Goal: Task Accomplishment & Management: Use online tool/utility

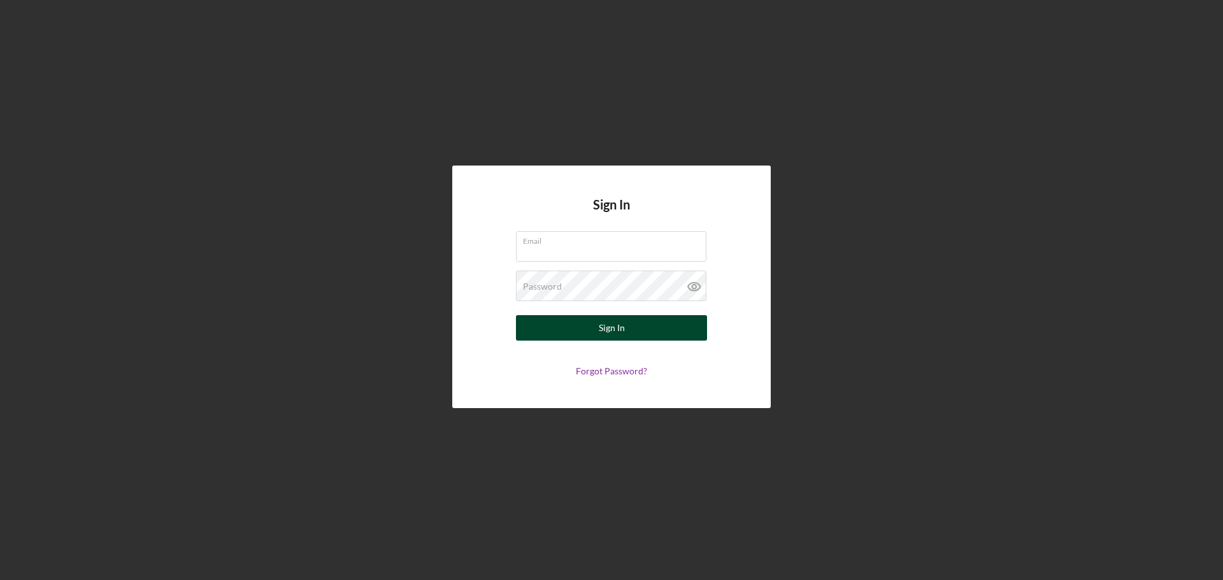
type input "[EMAIL_ADDRESS][DOMAIN_NAME]"
click at [585, 323] on button "Sign In" at bounding box center [611, 327] width 191 height 25
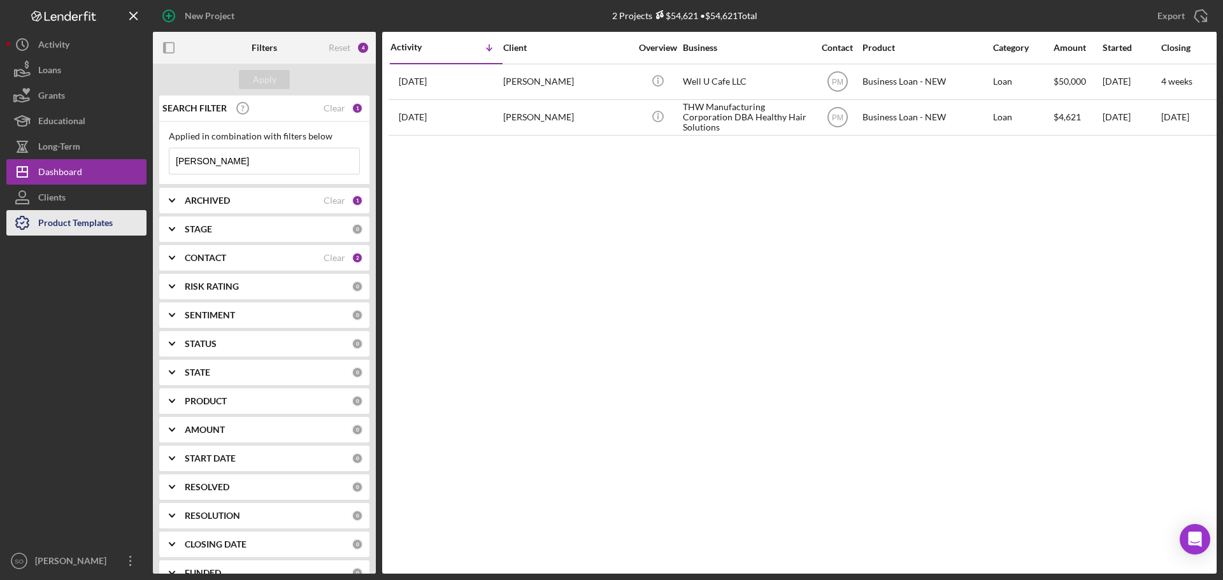
click at [90, 226] on div "Product Templates" at bounding box center [75, 224] width 75 height 29
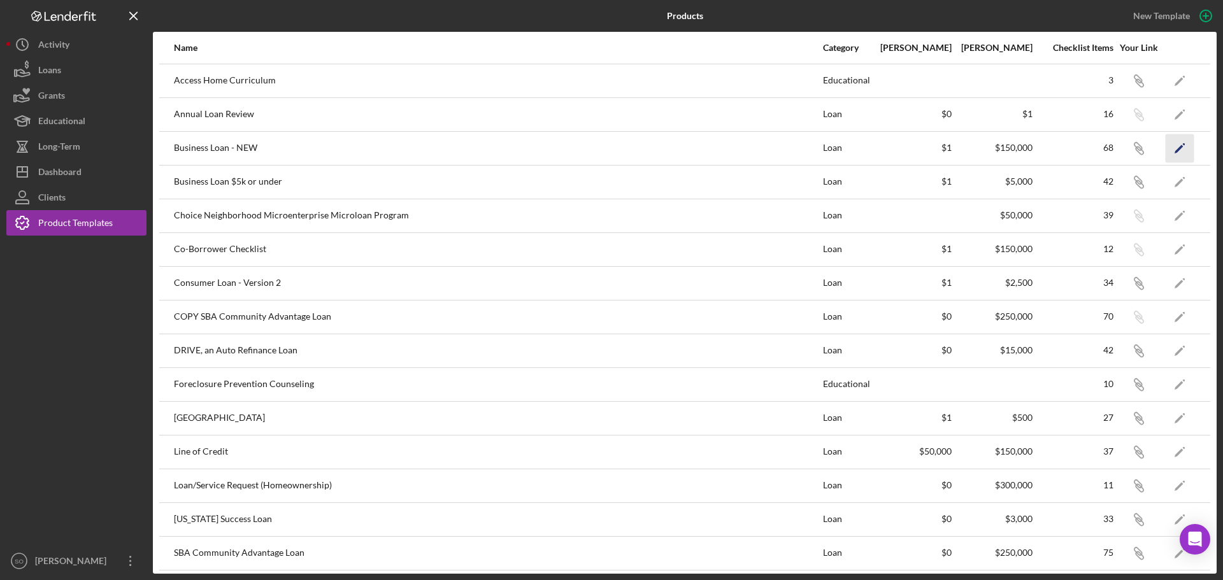
click at [1170, 143] on icon "Icon/Edit" at bounding box center [1180, 148] width 29 height 29
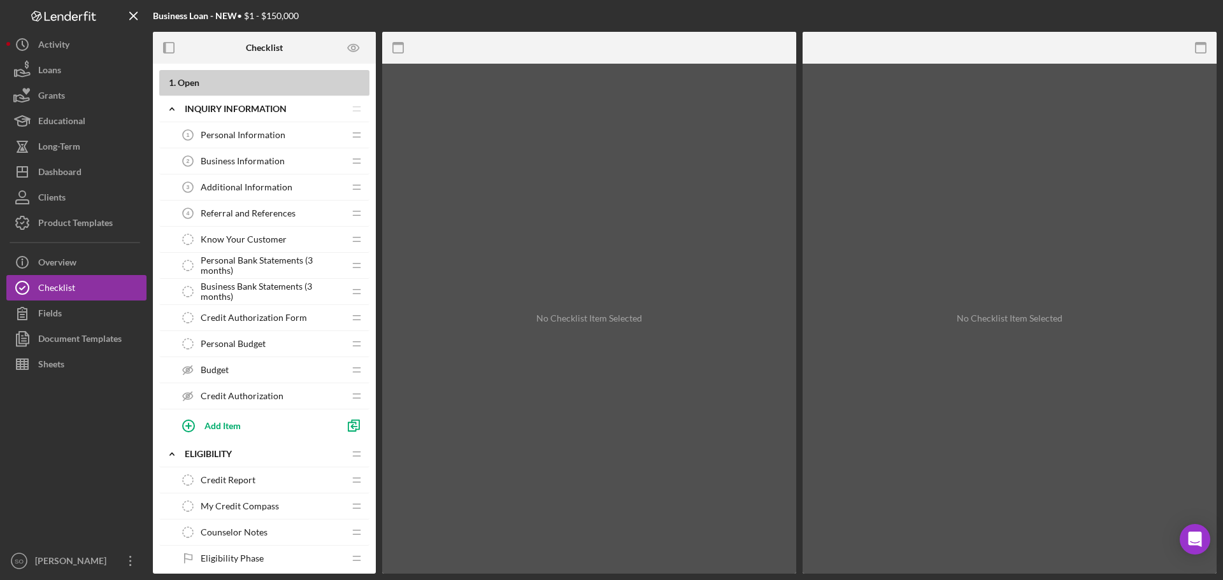
scroll to position [382, 0]
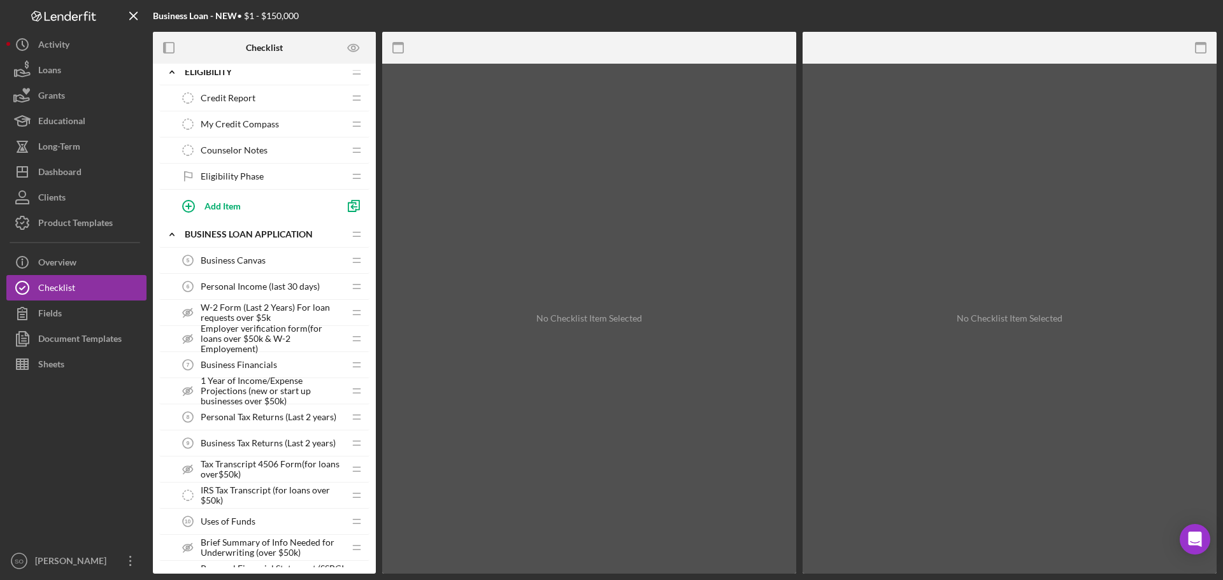
click at [273, 334] on span "Employer verification form(for loans over $50k & W-2 Employement)" at bounding box center [272, 339] width 143 height 31
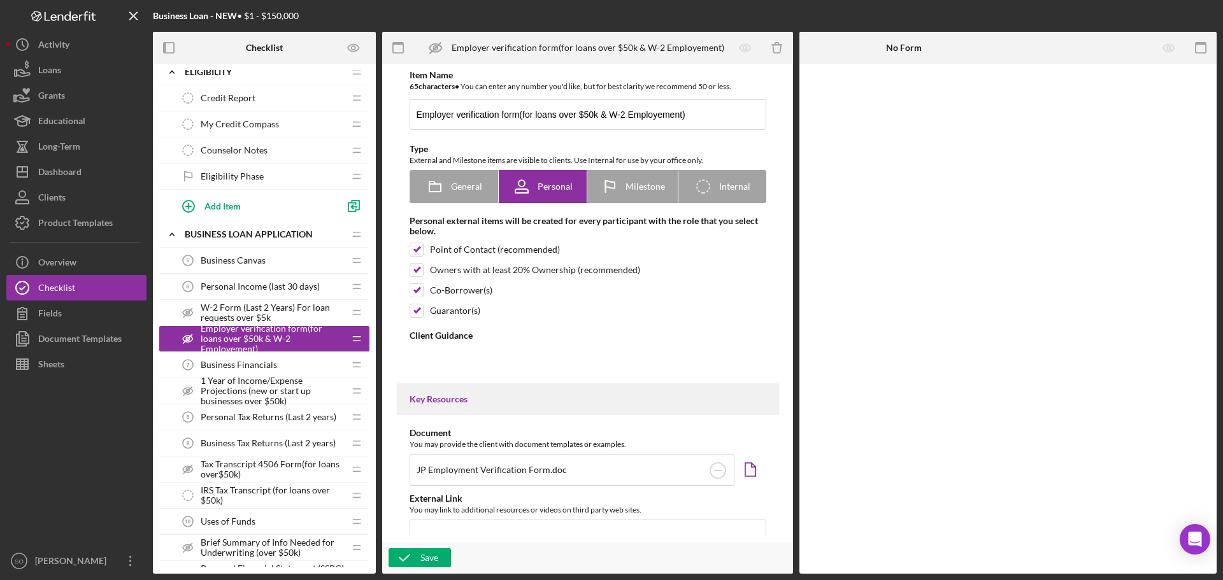
type textarea "<div> <p data-start="307" data-end="535">As part of the application process, we…"
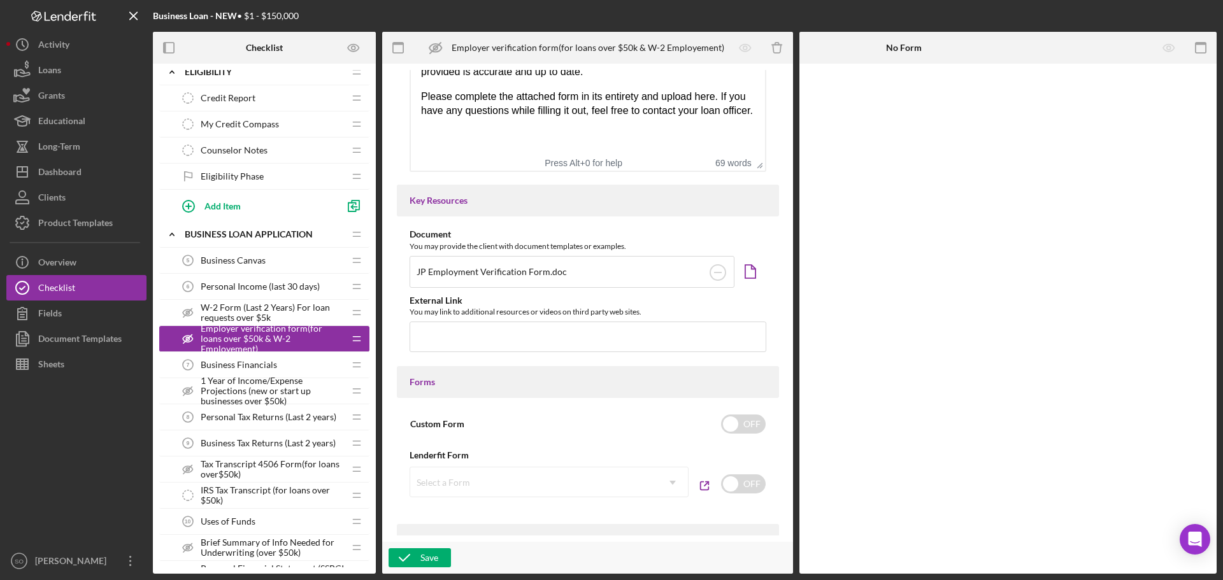
scroll to position [637, 0]
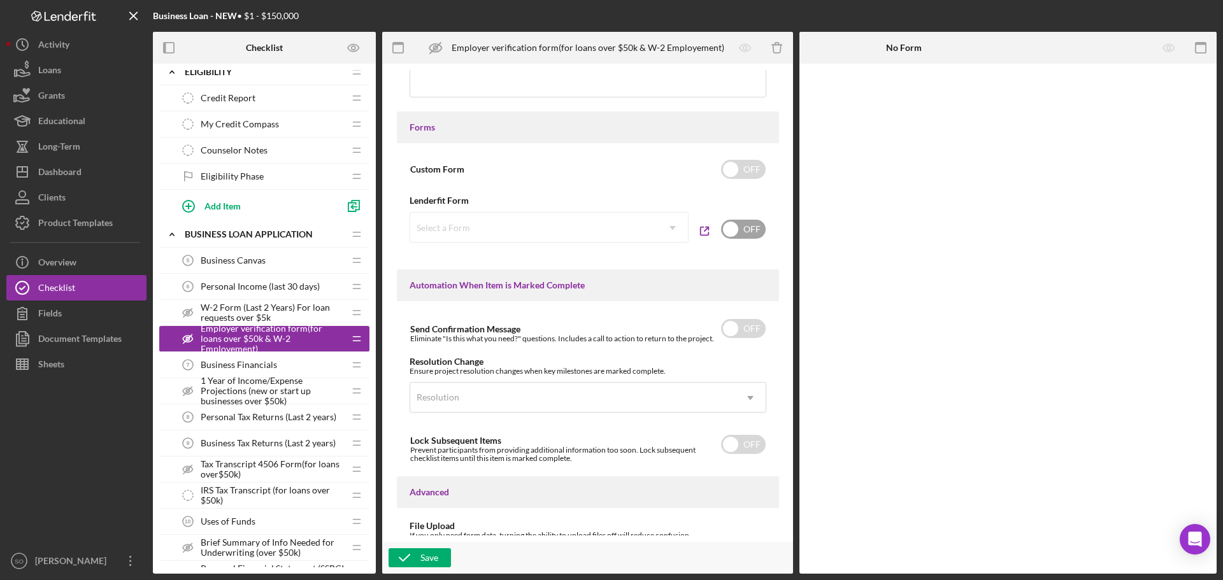
click at [729, 228] on input "checkbox" at bounding box center [743, 229] width 45 height 19
checkbox input "true"
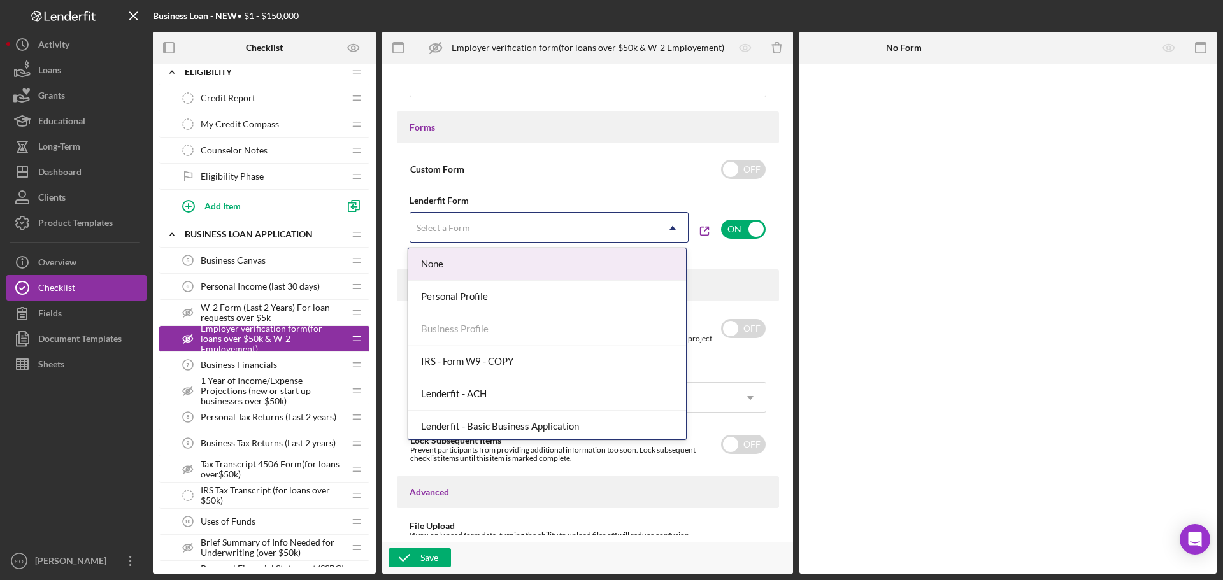
click at [608, 231] on div "Select a Form" at bounding box center [533, 227] width 247 height 29
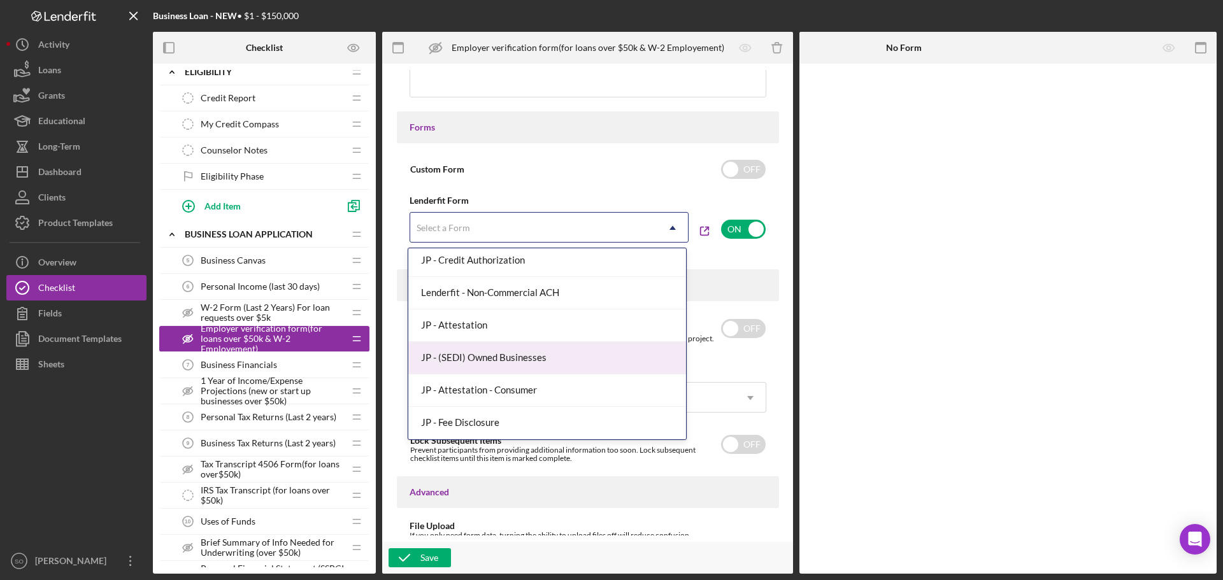
scroll to position [557, 0]
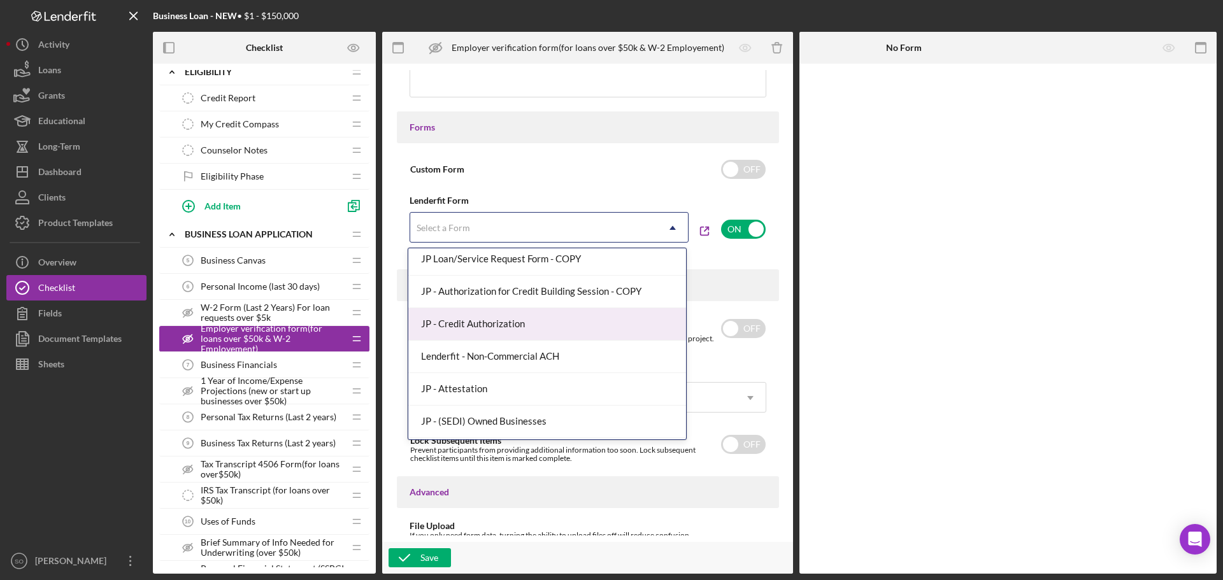
click at [919, 291] on div at bounding box center [1007, 319] width 417 height 510
